Goal: Subscribe to service/newsletter

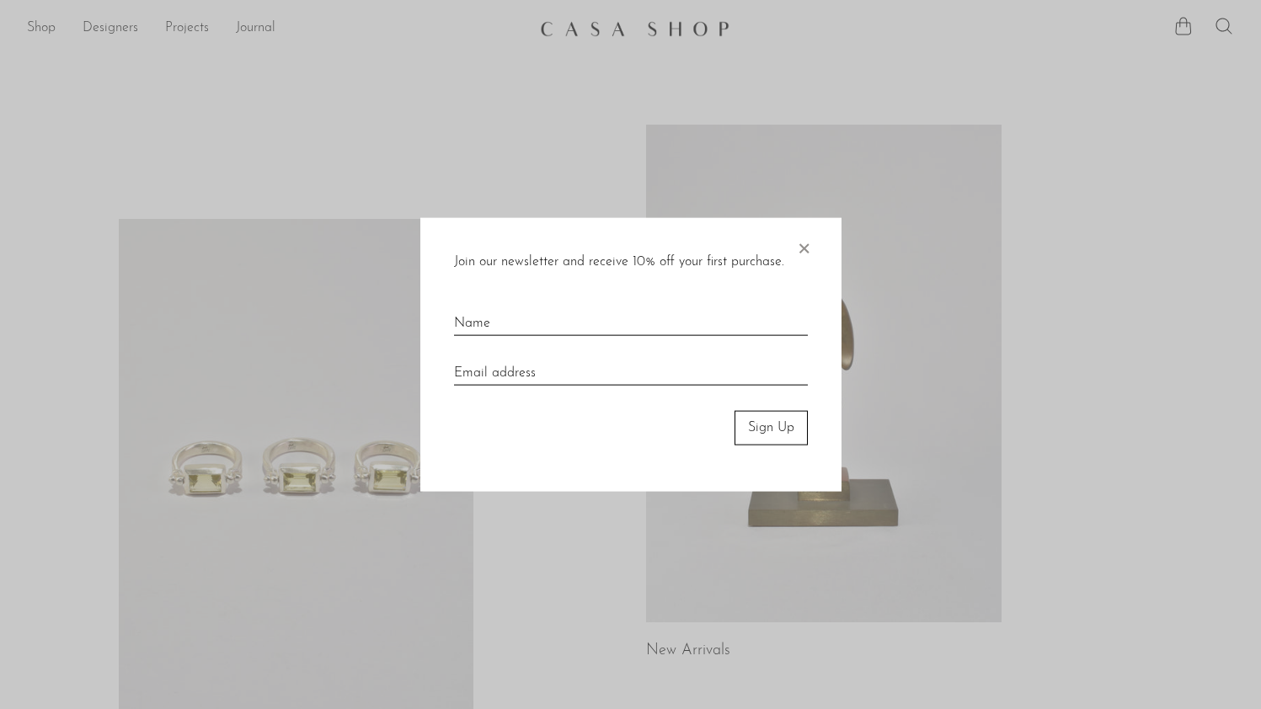
click at [625, 346] on form "Join our newsletter and receive 10% off your first purchase. × Sign Up" at bounding box center [631, 355] width 354 height 206
click at [611, 313] on input "text" at bounding box center [631, 316] width 354 height 37
type input "[PERSON_NAME]"
click at [606, 363] on input "email" at bounding box center [631, 367] width 354 height 37
type input "n"
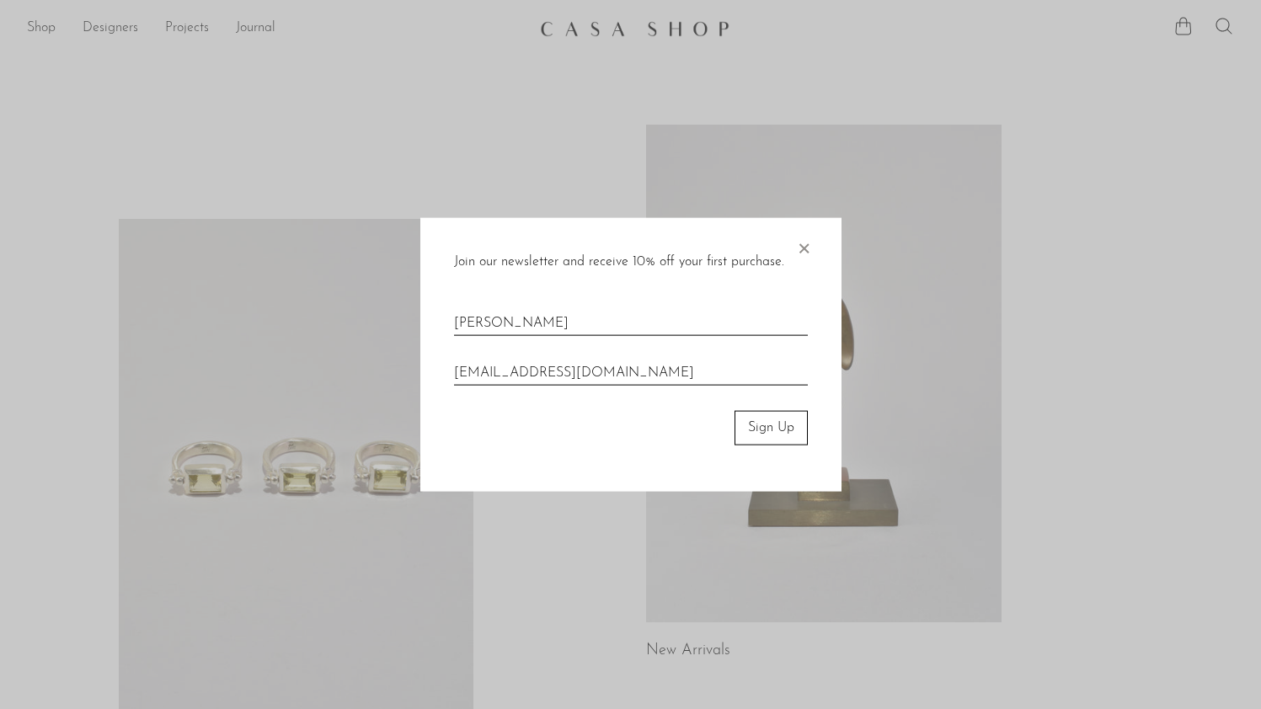
type input "[EMAIL_ADDRESS][DOMAIN_NAME]"
click at [775, 434] on button "Sign Up" at bounding box center [771, 428] width 73 height 34
click at [768, 425] on button "Sign Up" at bounding box center [771, 428] width 73 height 34
